Goal: Browse casually: Explore the website without a specific task or goal

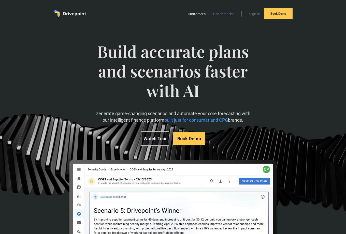
click at [199, 12] on link "Customers" at bounding box center [196, 14] width 23 height 7
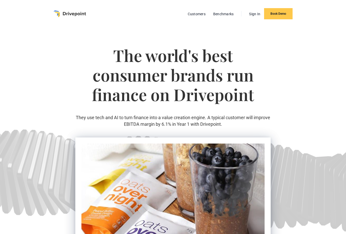
click at [60, 14] on img "home" at bounding box center [69, 13] width 33 height 7
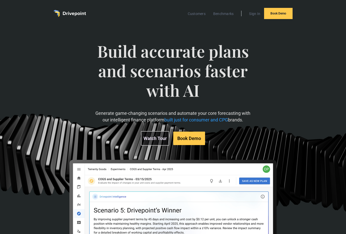
drag, startPoint x: 149, startPoint y: 136, endPoint x: 153, endPoint y: 136, distance: 3.8
click at [149, 136] on link "Watch Tour" at bounding box center [155, 138] width 28 height 15
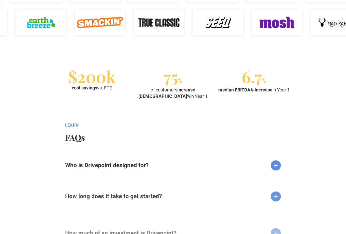
scroll to position [526, 0]
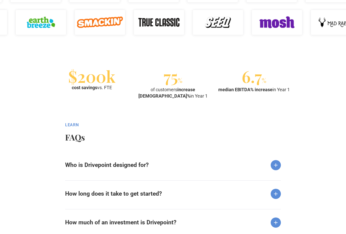
click at [144, 165] on strong "Who is Drivepoint designed for?" at bounding box center [106, 165] width 83 height 7
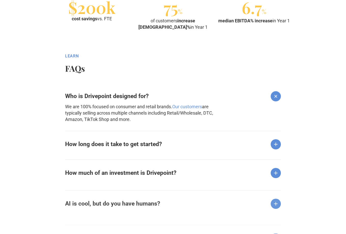
scroll to position [599, 0]
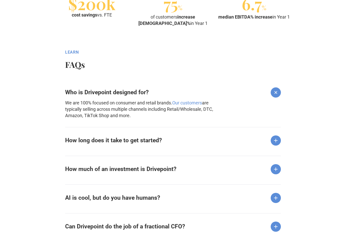
click at [75, 166] on strong "How much of an investment is Drivepoint?" at bounding box center [120, 169] width 111 height 7
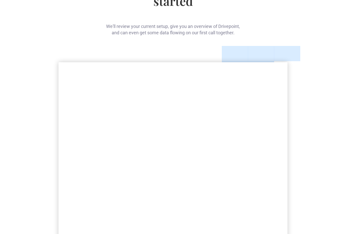
scroll to position [0, 0]
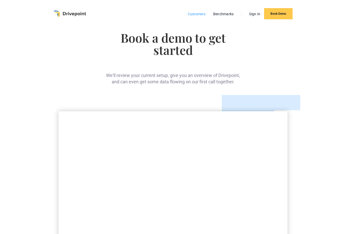
click at [189, 13] on link "Customers" at bounding box center [196, 14] width 23 height 7
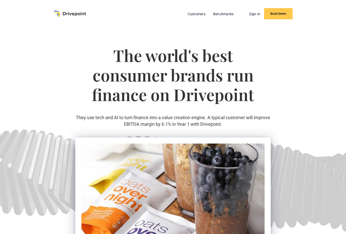
click at [79, 12] on img "home" at bounding box center [69, 13] width 33 height 7
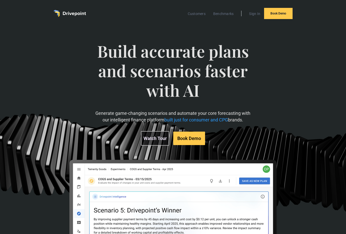
click at [61, 11] on img "home" at bounding box center [69, 13] width 33 height 7
click at [39, 31] on div "Build accurate plans and scenarios faster with AI Generate game-changing scenar…" at bounding box center [173, 160] width 346 height 267
